Goal: Navigation & Orientation: Find specific page/section

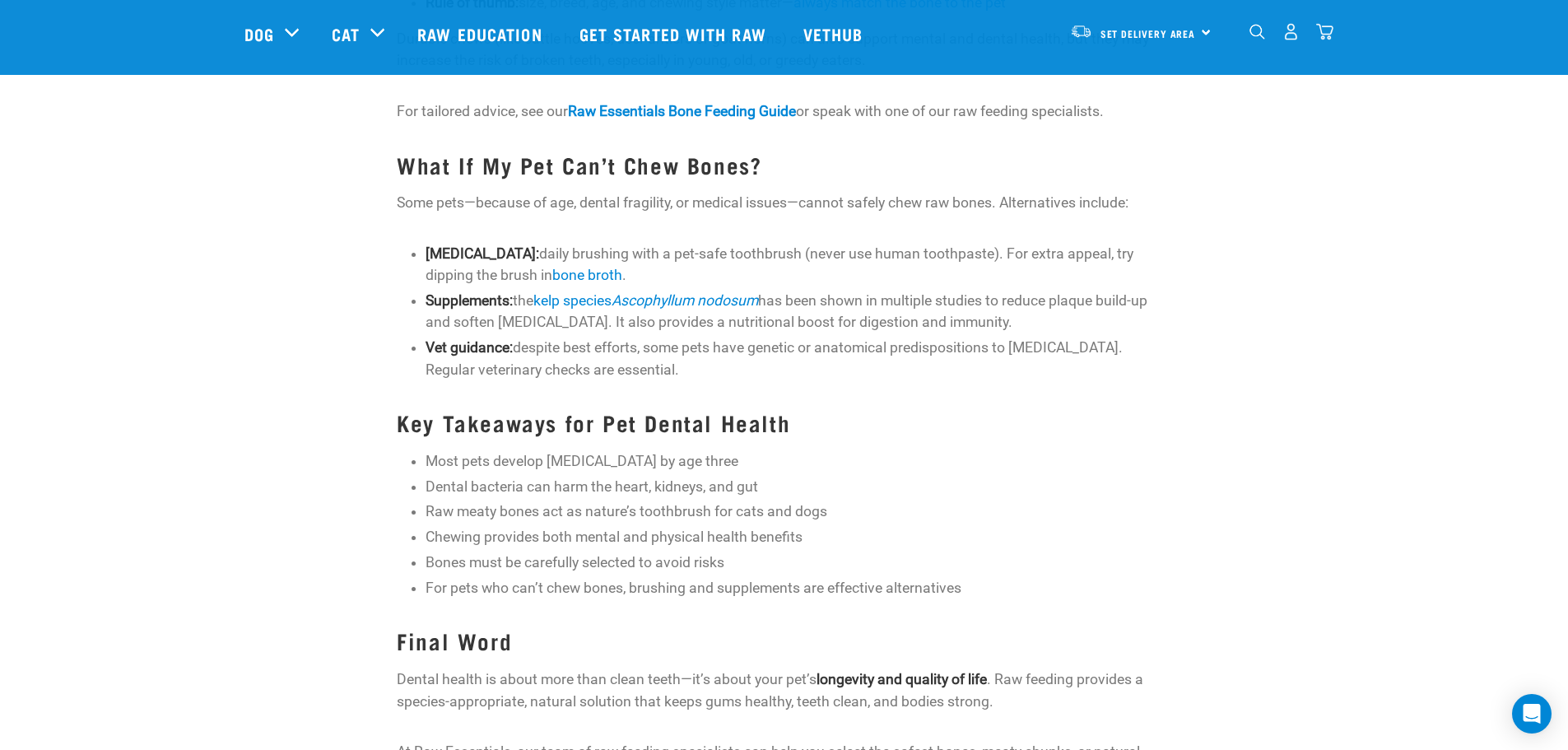
scroll to position [1812, 0]
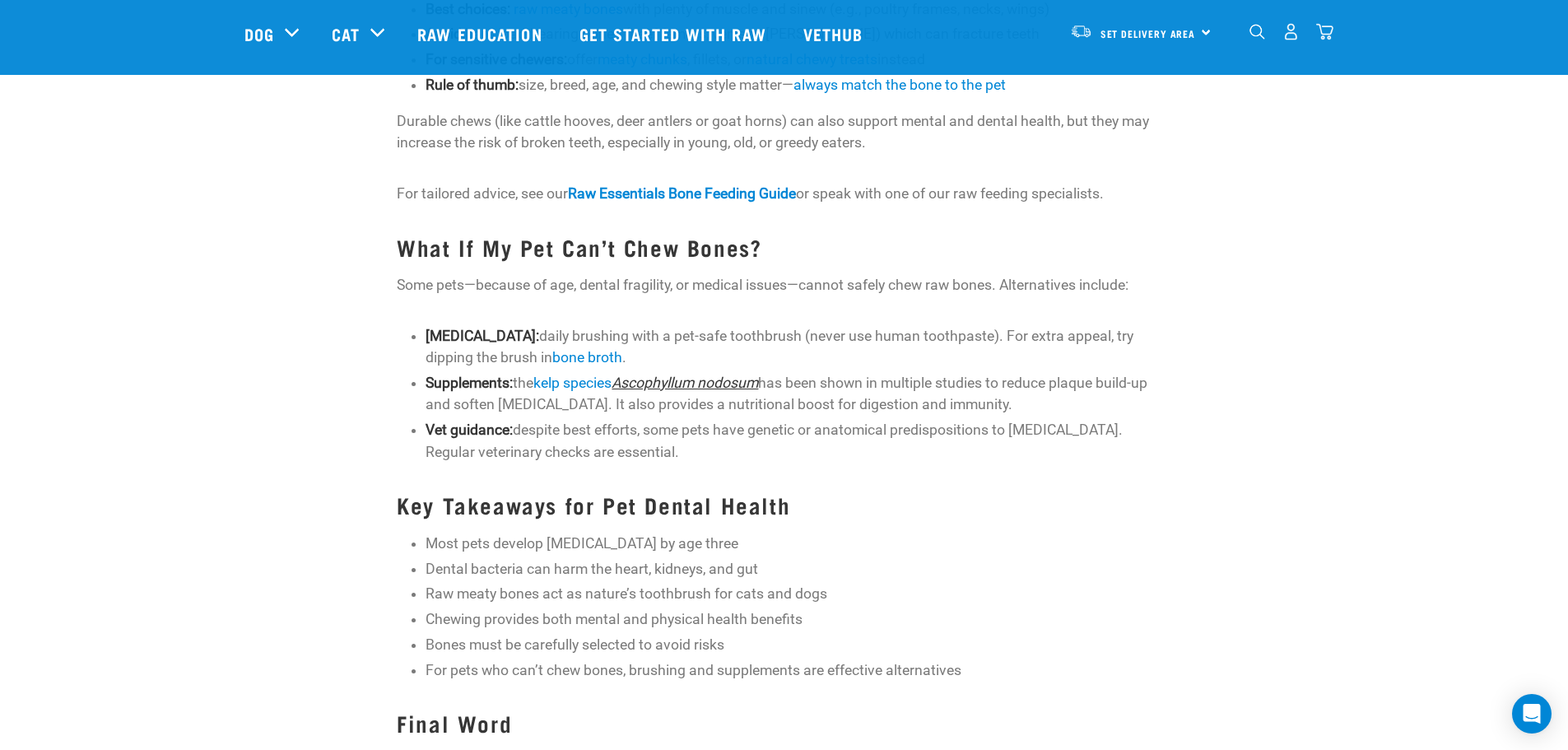
click at [714, 386] on link "Ascophyllum nodosum" at bounding box center [685, 382] width 147 height 16
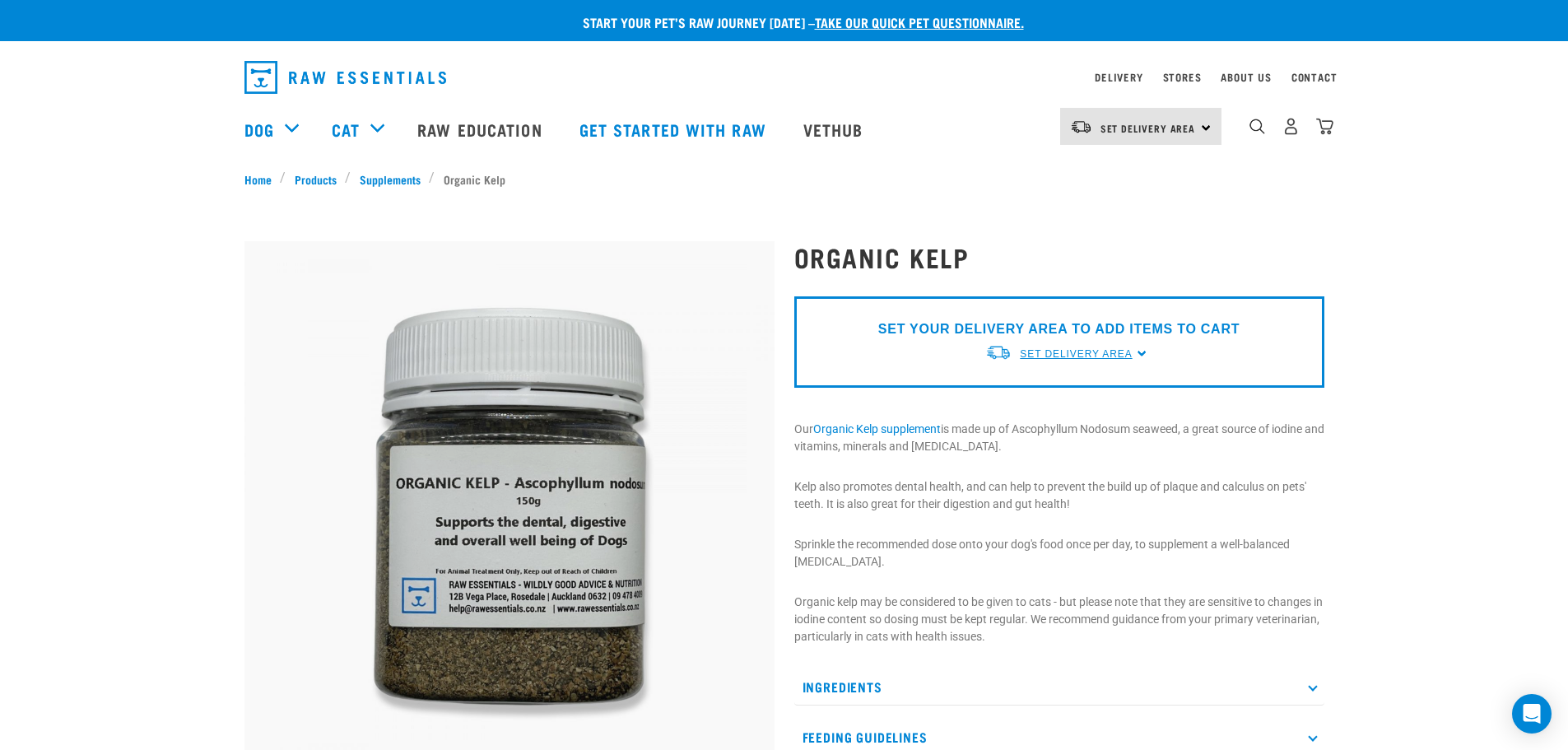
click at [1105, 351] on span "Set Delivery Area" at bounding box center [1076, 355] width 112 height 11
click at [1042, 391] on link "[GEOGRAPHIC_DATA]" at bounding box center [1067, 392] width 164 height 28
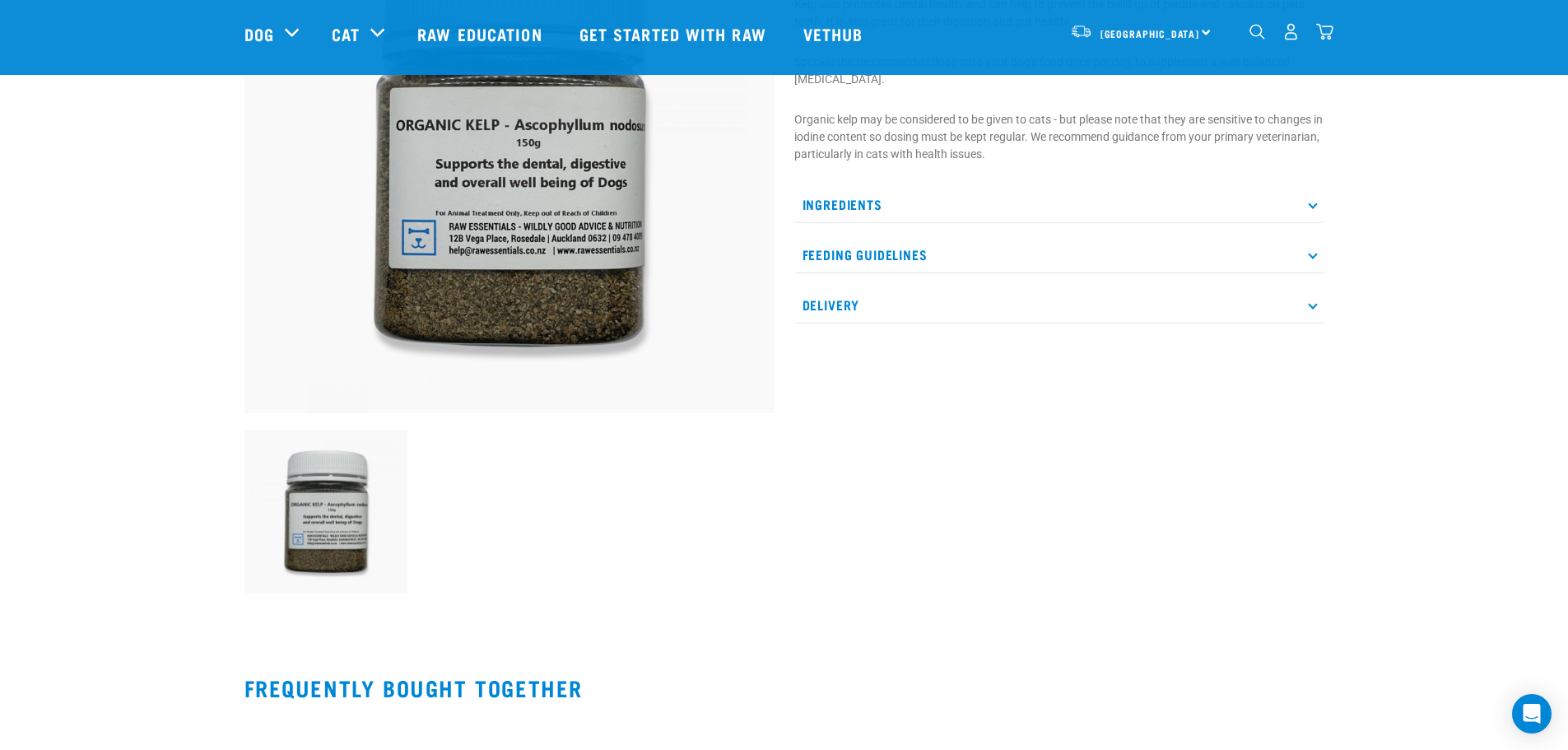
scroll to position [247, 0]
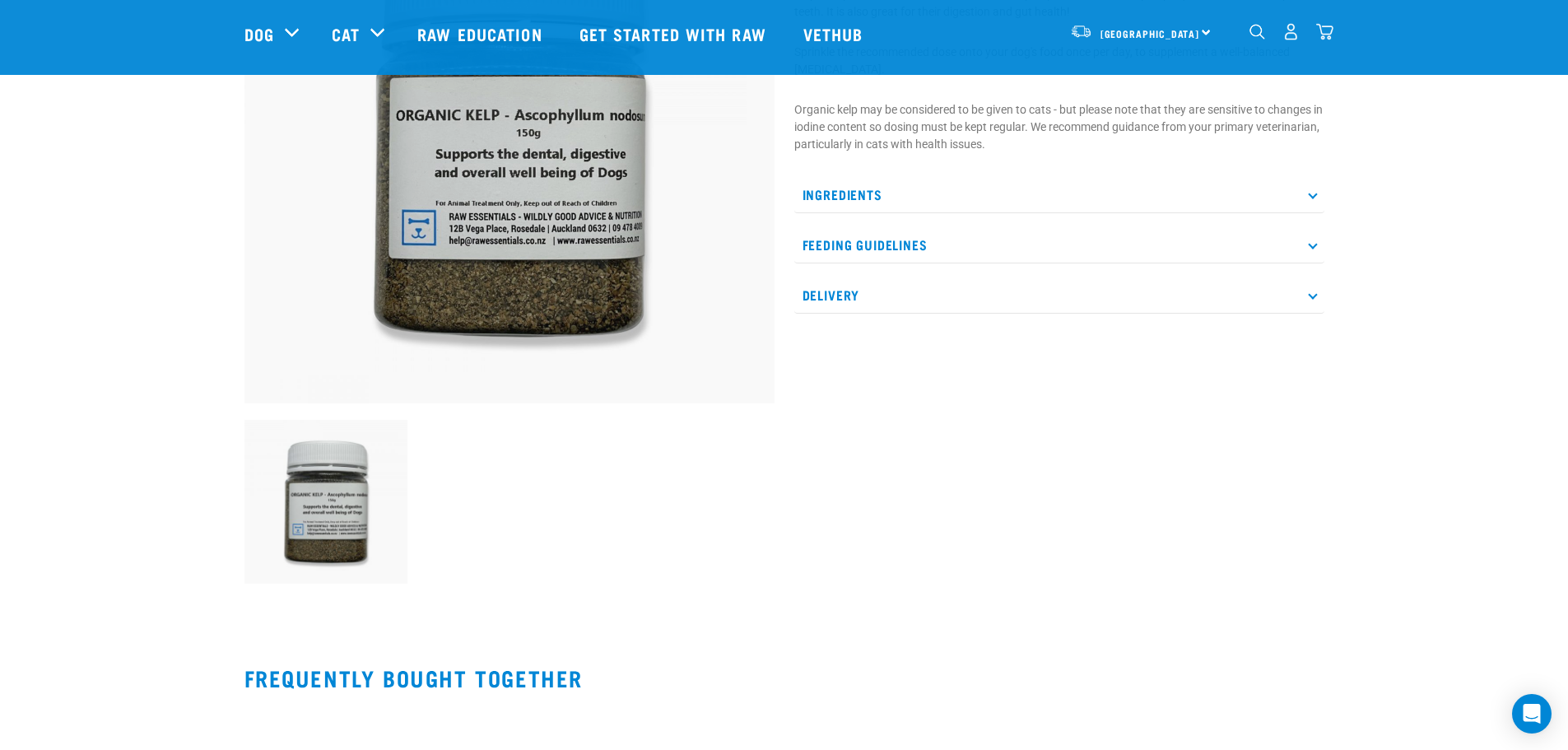
click at [1311, 244] on icon at bounding box center [1313, 244] width 10 height 10
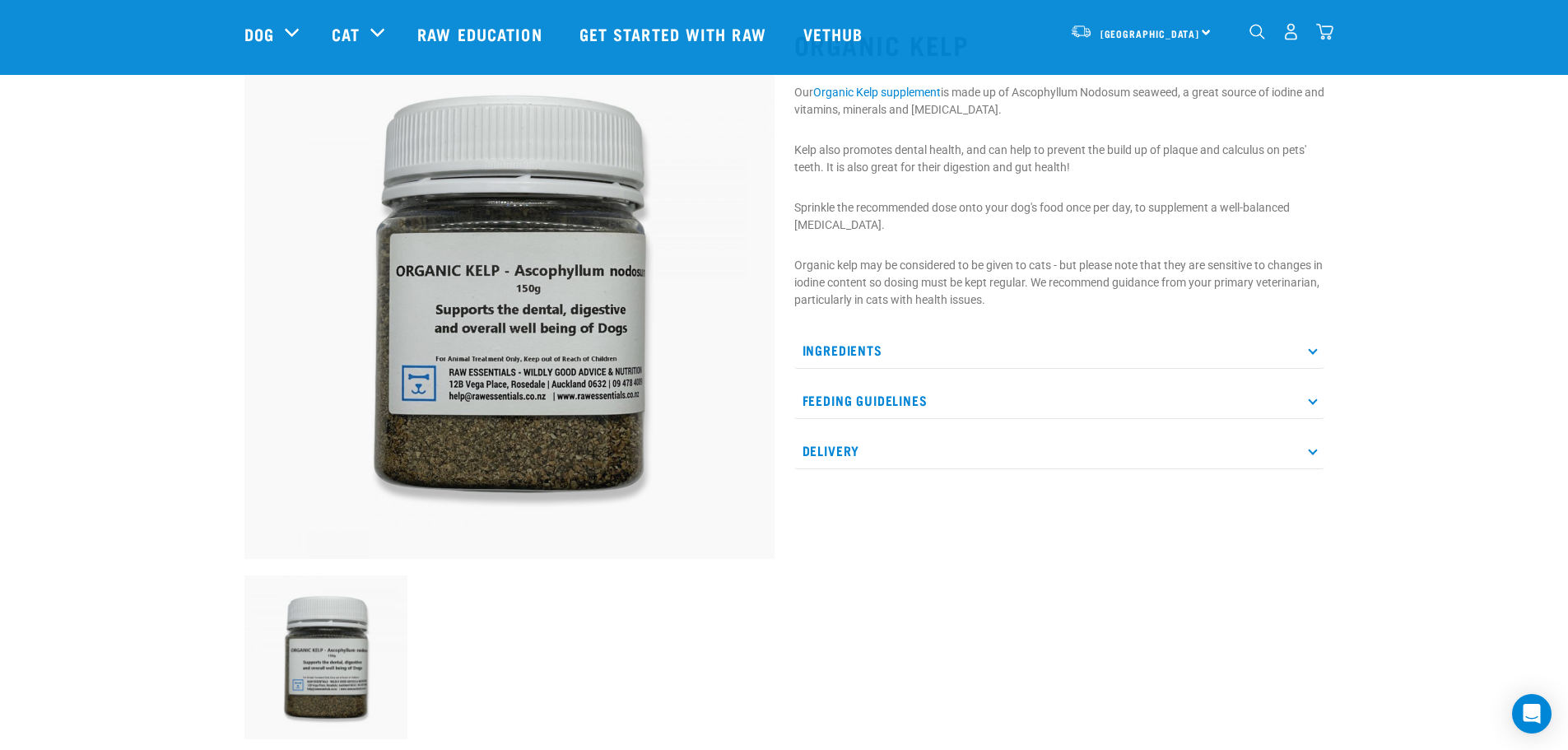
scroll to position [82, 0]
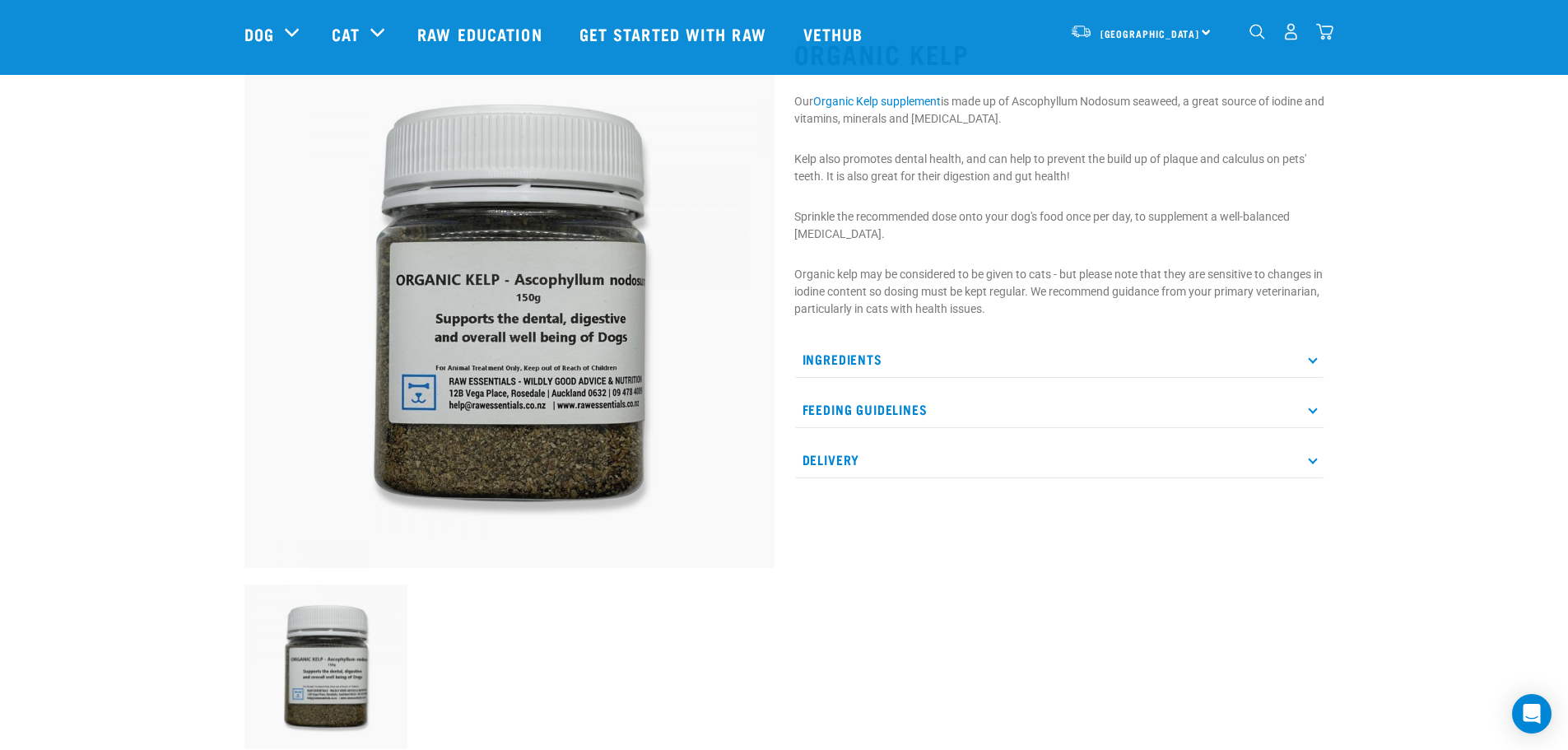
click at [1313, 455] on icon at bounding box center [1313, 459] width 10 height 10
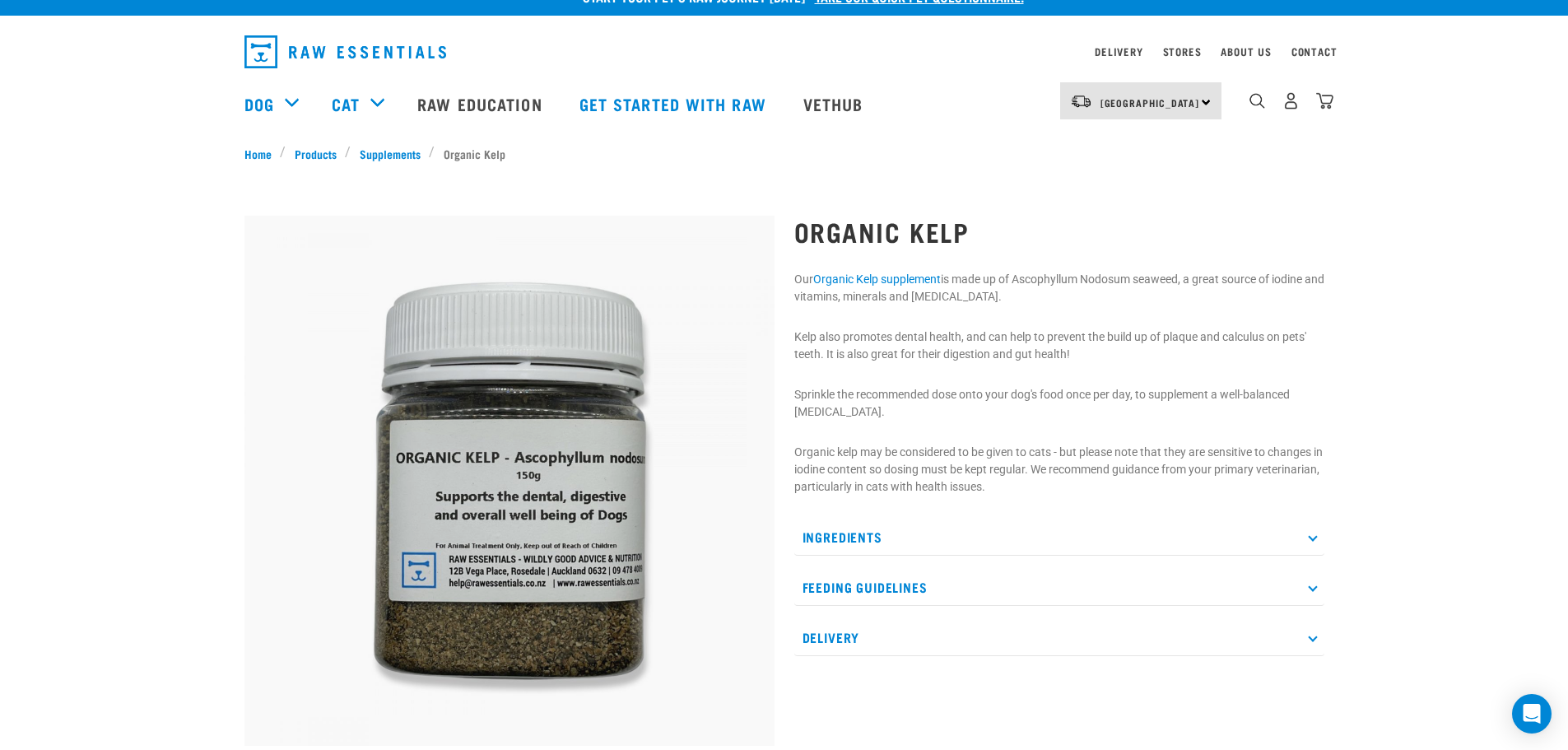
scroll to position [0, 0]
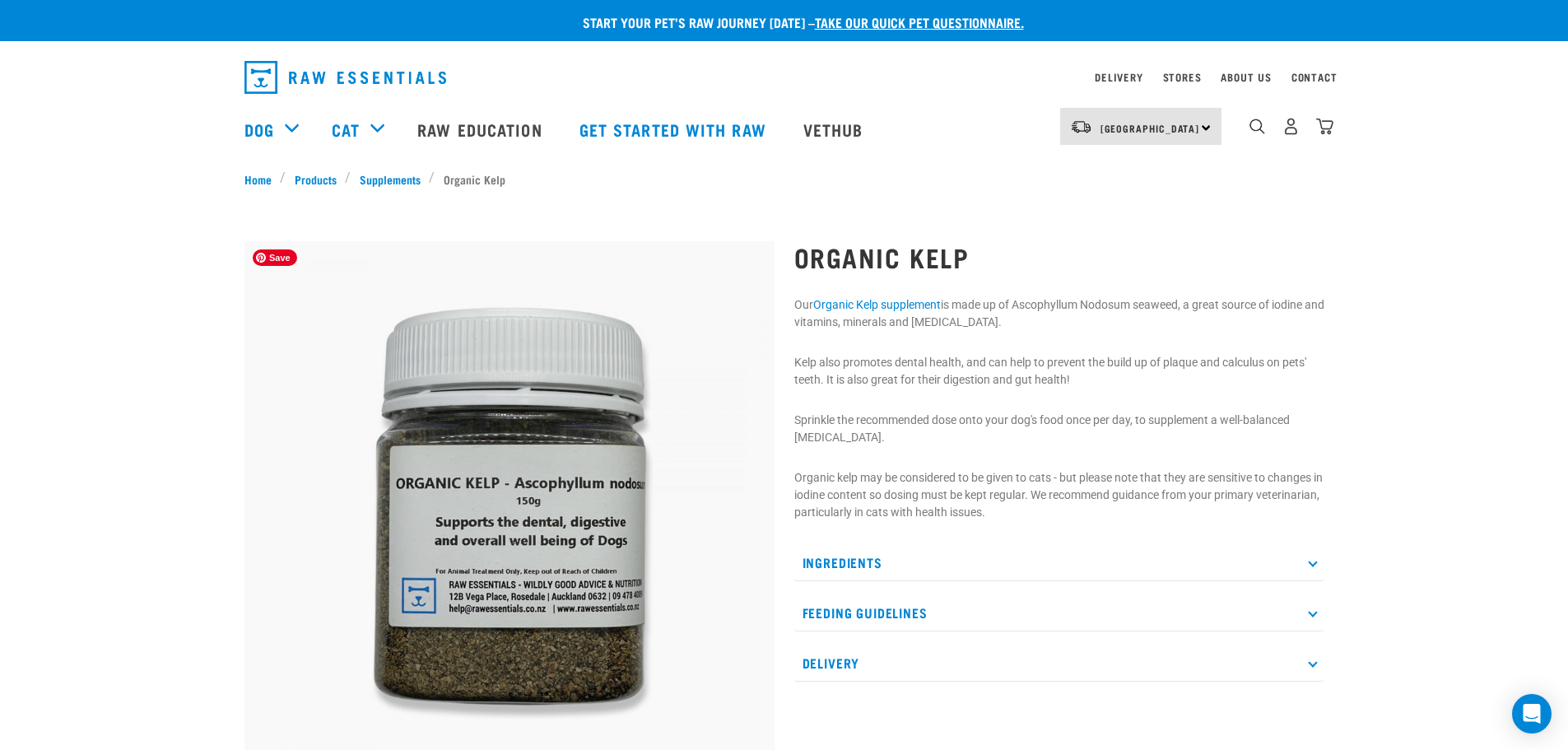
click at [536, 499] on img at bounding box center [510, 506] width 530 height 530
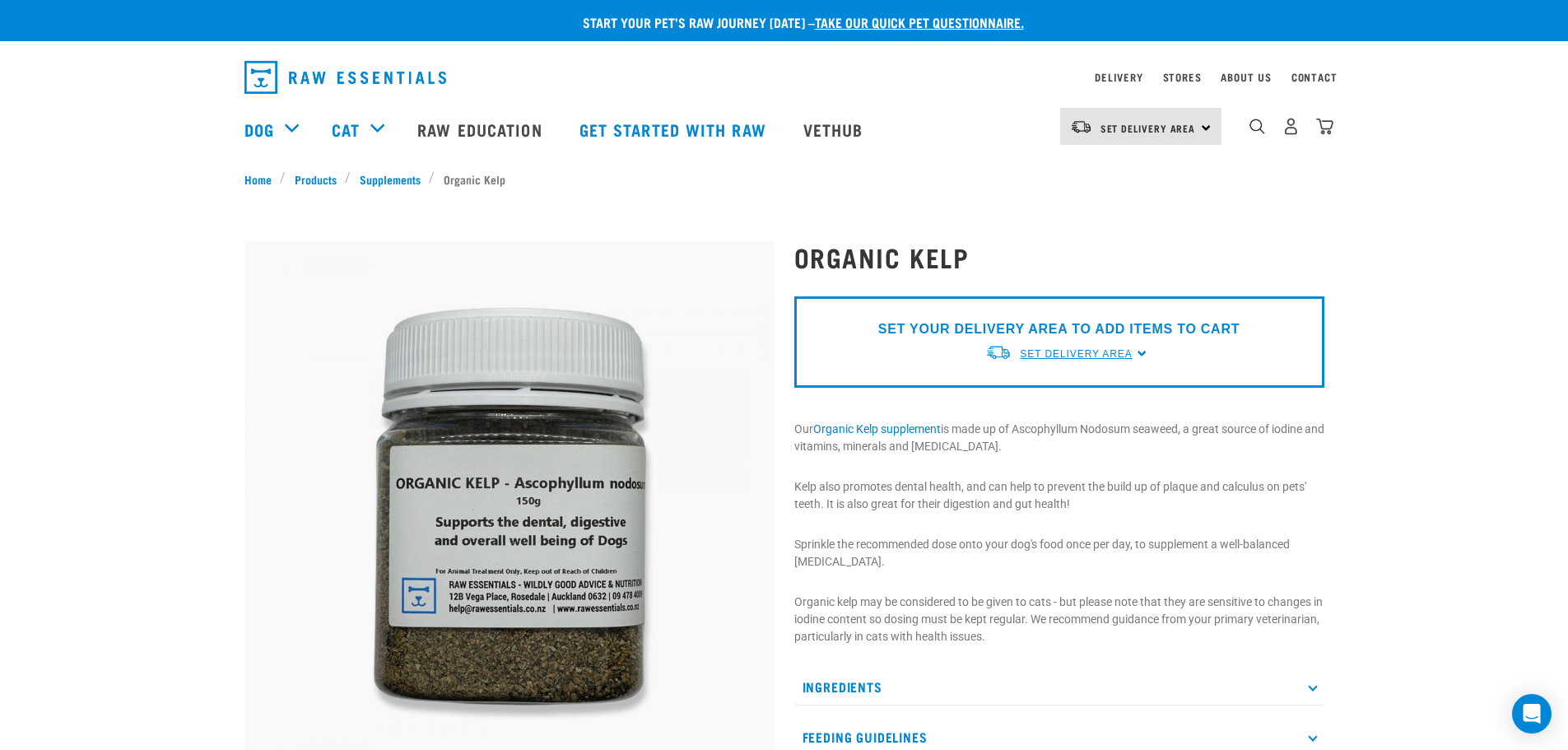
click at [1121, 352] on span "Set Delivery Area" at bounding box center [1076, 355] width 112 height 11
click at [1021, 389] on link "[GEOGRAPHIC_DATA]" at bounding box center [1067, 392] width 164 height 28
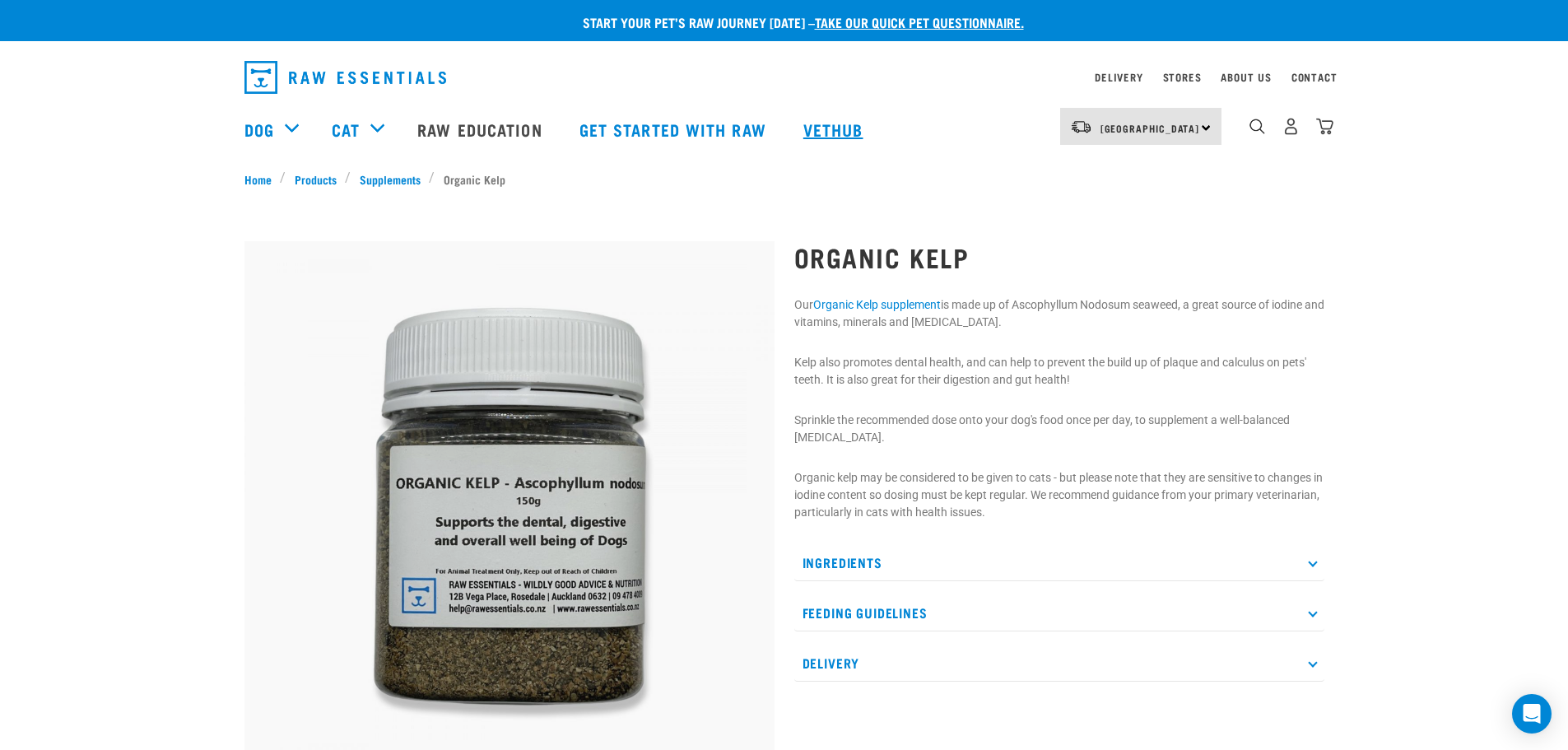
click at [821, 128] on link "Vethub" at bounding box center [835, 129] width 97 height 66
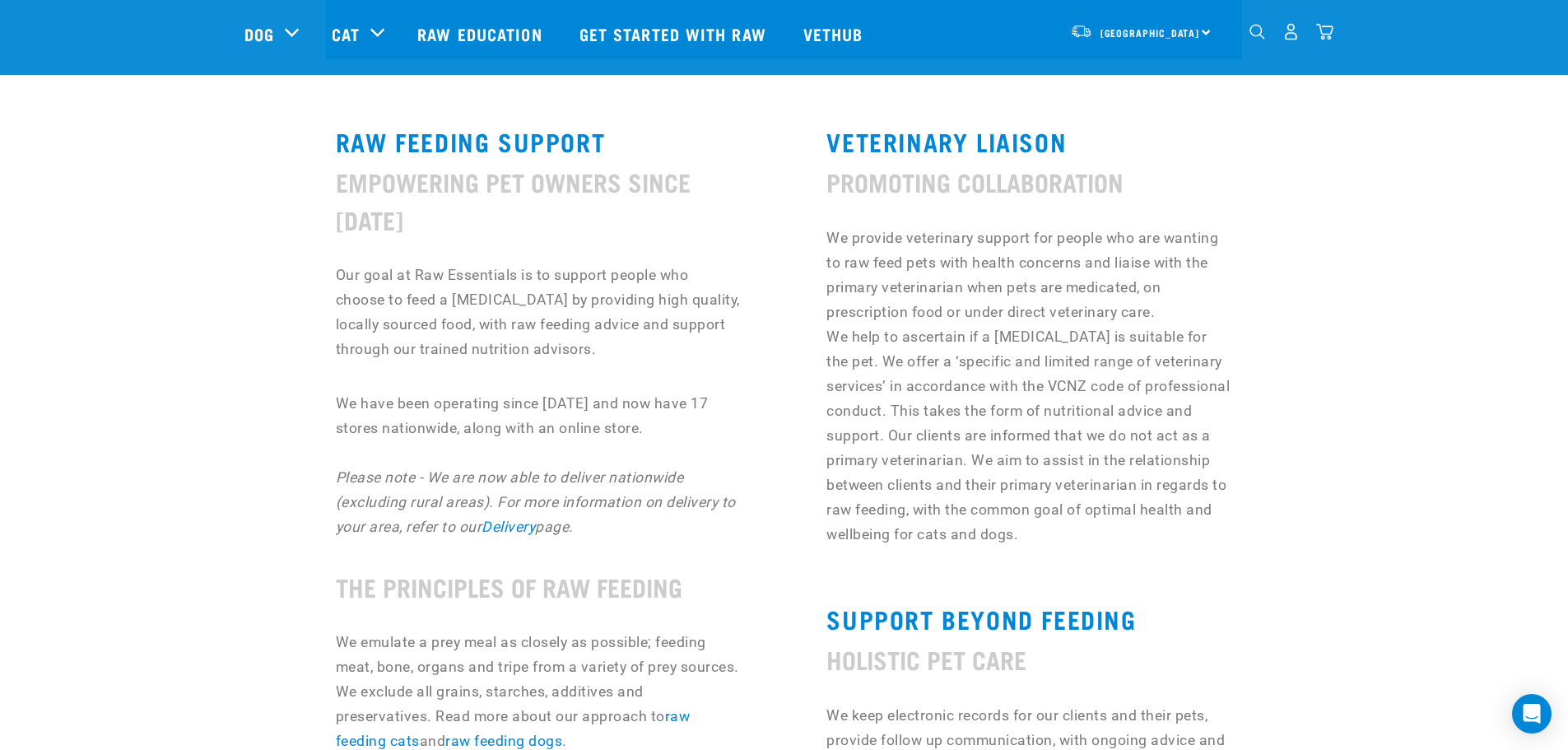
scroll to position [659, 0]
